Goal: Use online tool/utility

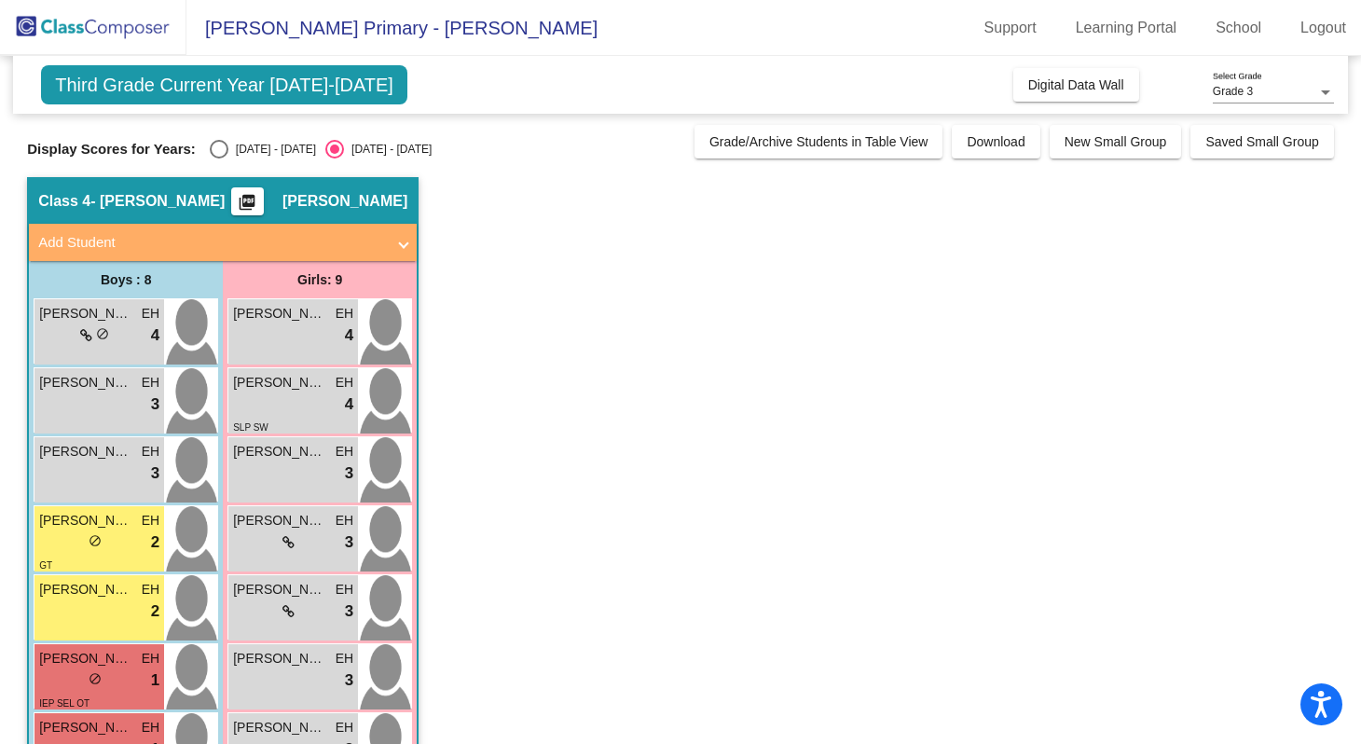
scroll to position [203, 0]
click at [1091, 85] on span "Digital Data Wall" at bounding box center [1076, 84] width 96 height 15
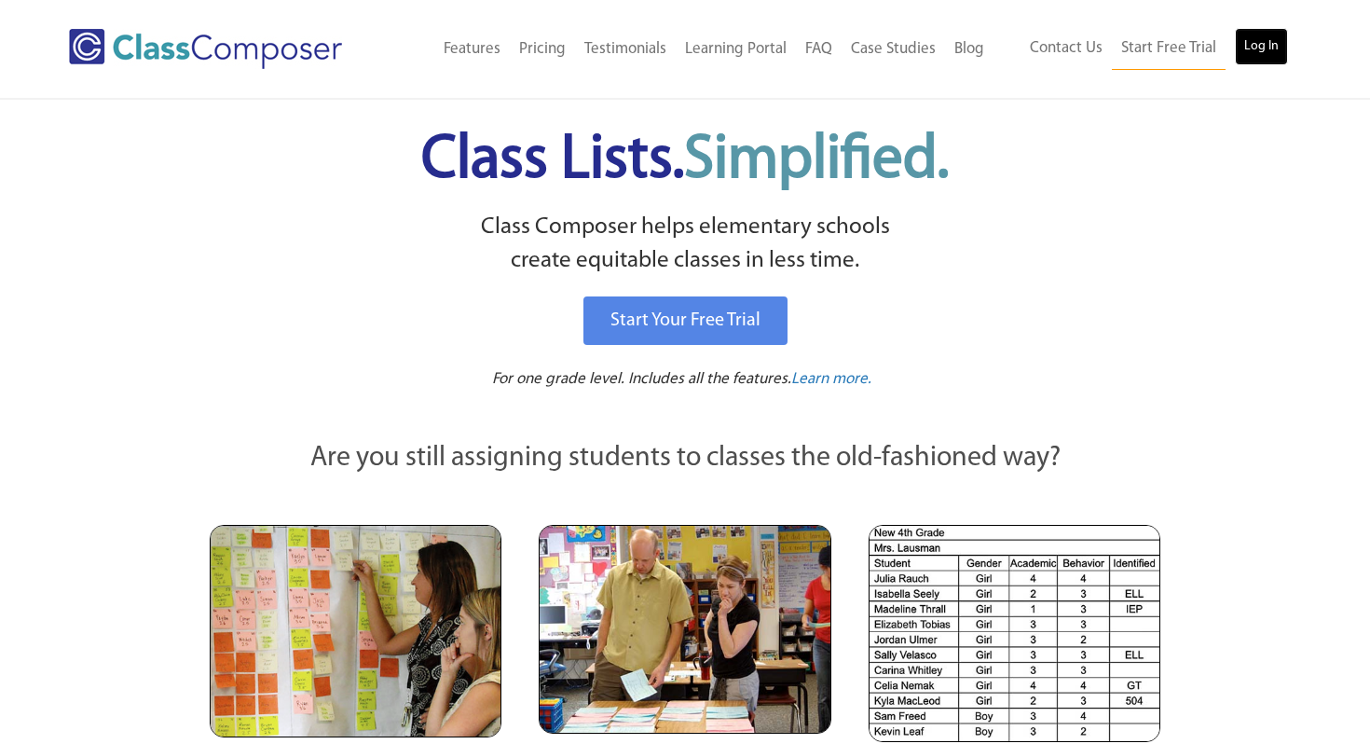
click at [1274, 41] on link "Log In" at bounding box center [1261, 46] width 53 height 37
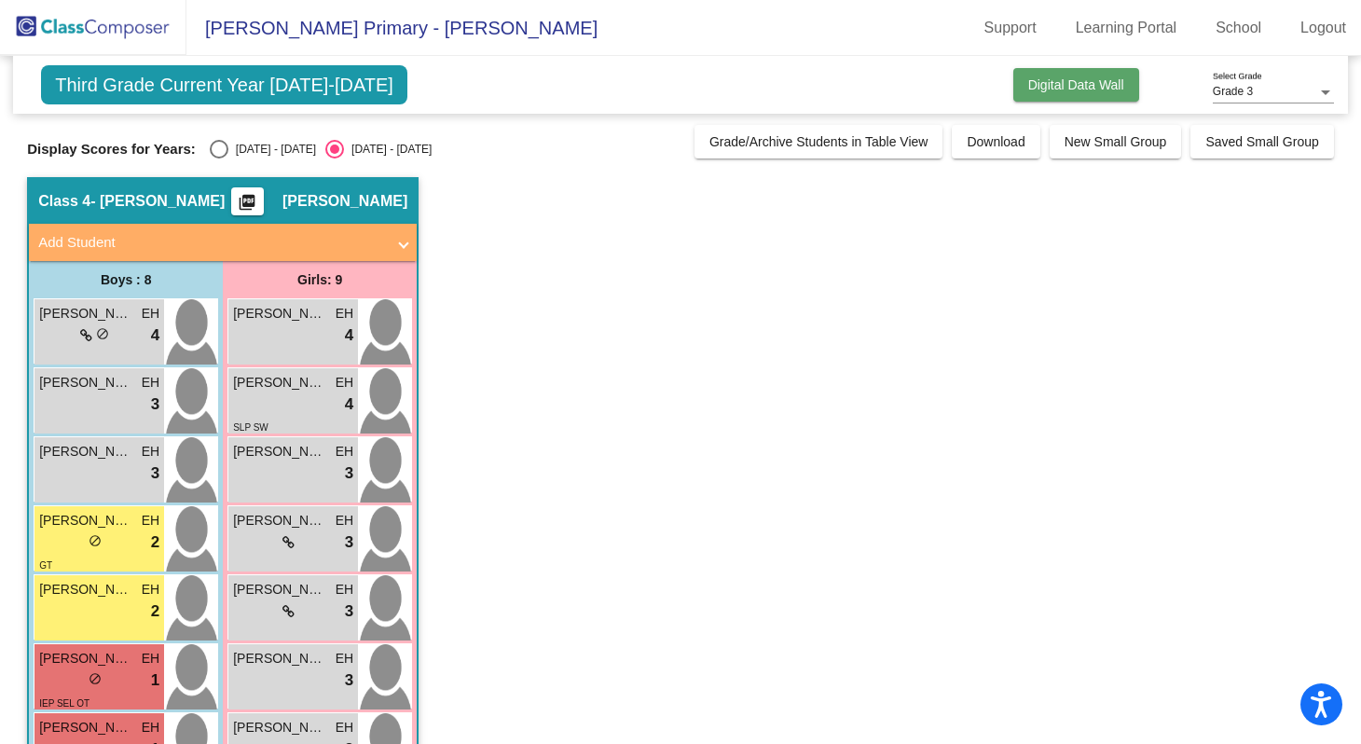
click at [1106, 80] on span "Digital Data Wall" at bounding box center [1076, 84] width 96 height 15
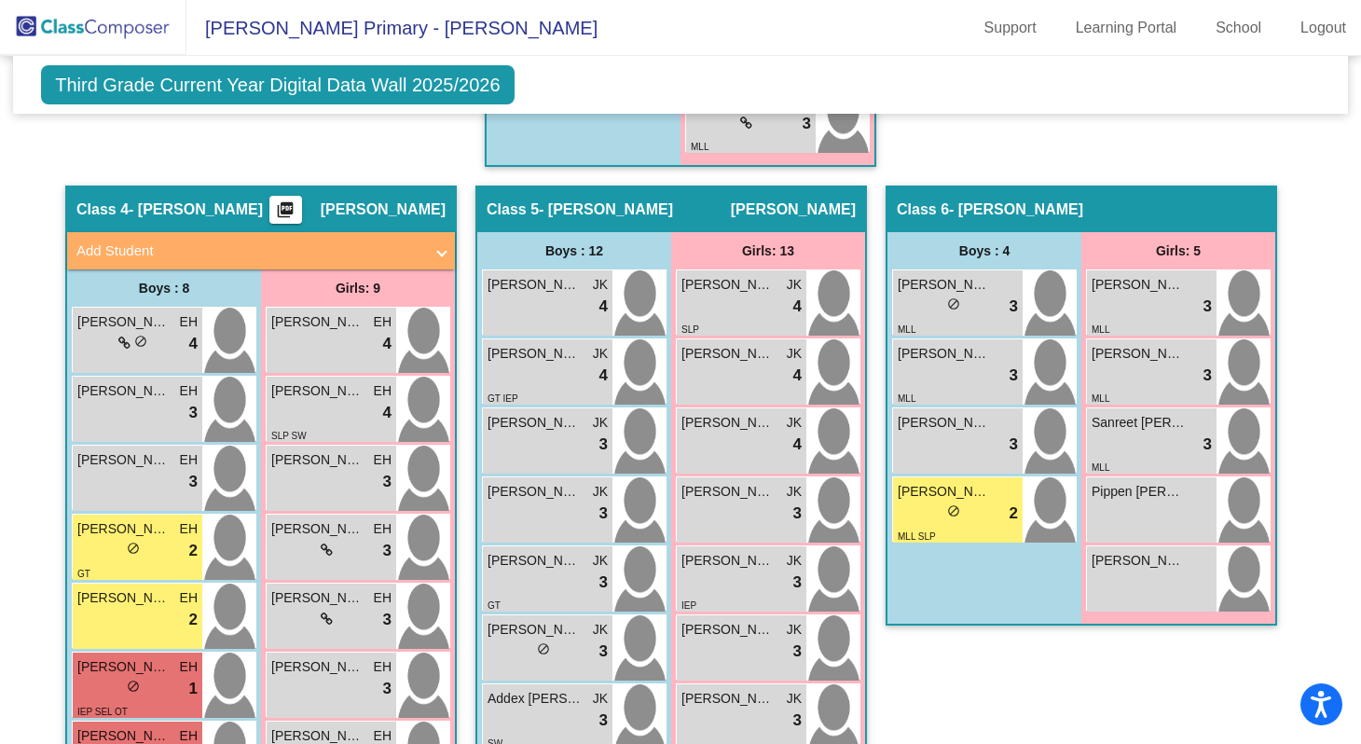
scroll to position [1531, 0]
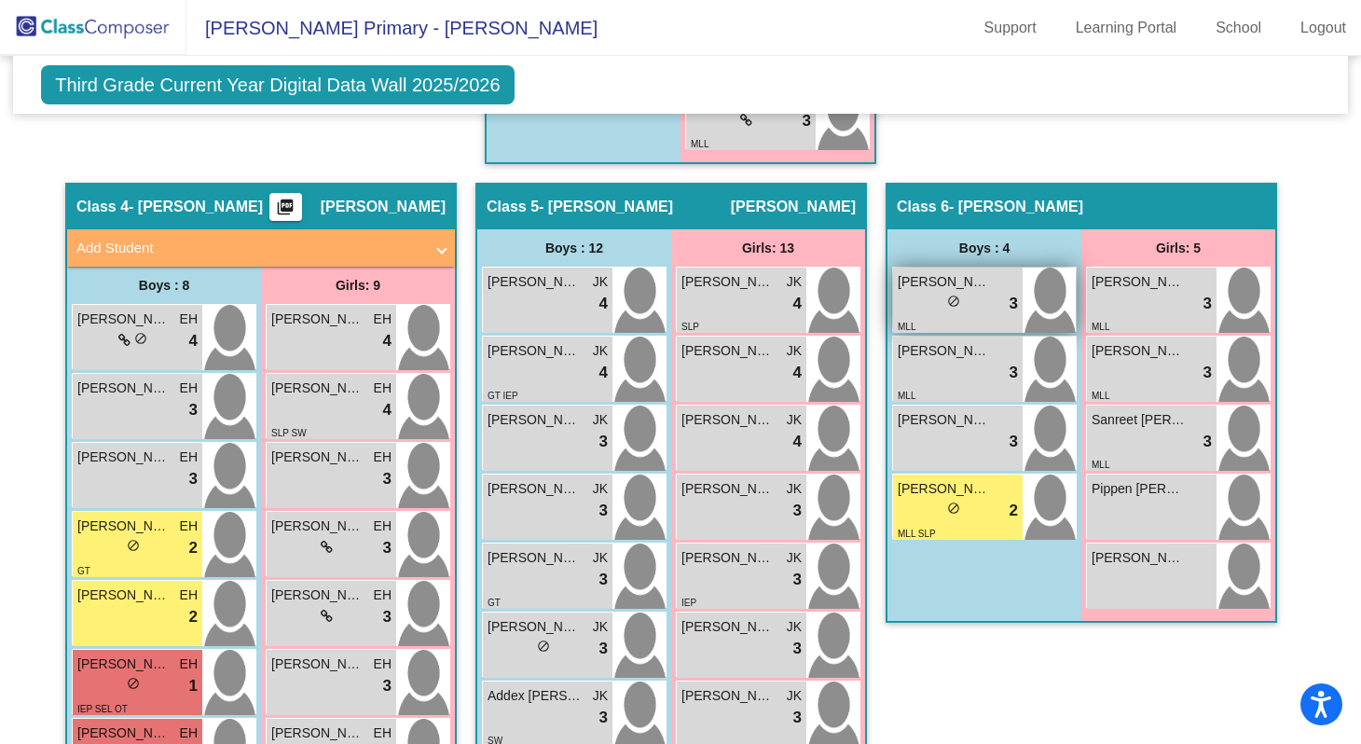
click at [985, 308] on div "lock do_not_disturb_alt 3" at bounding box center [958, 304] width 120 height 24
